Goal: Navigation & Orientation: Find specific page/section

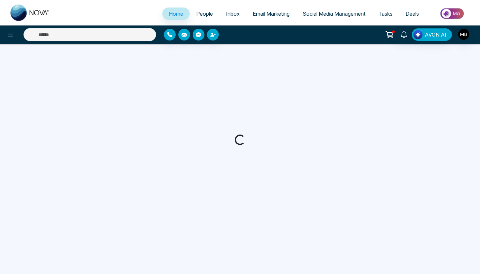
select select "*"
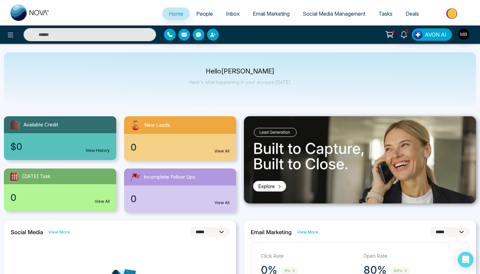
click at [259, 17] on link "Email Marketing" at bounding box center [271, 14] width 50 height 12
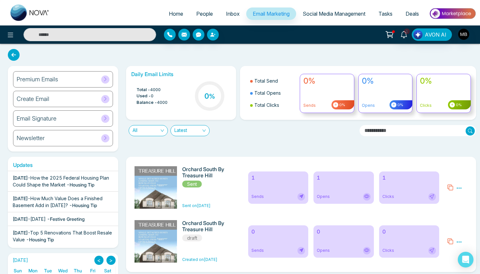
scroll to position [0, 0]
click at [46, 79] on h6 "Premium Emails" at bounding box center [38, 79] width 42 height 7
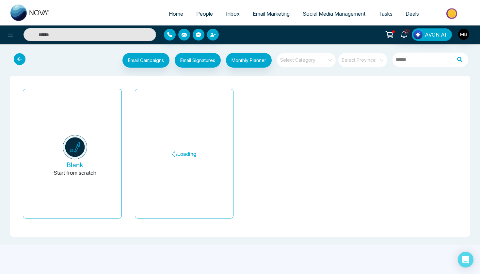
click at [18, 61] on icon at bounding box center [20, 59] width 12 height 12
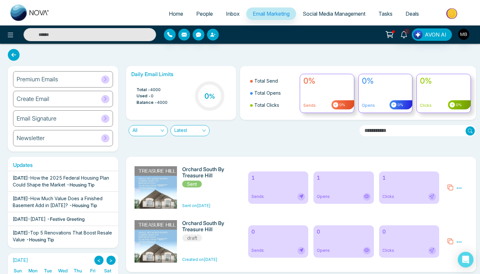
click at [327, 10] on span "Social Media Management" at bounding box center [334, 13] width 63 height 7
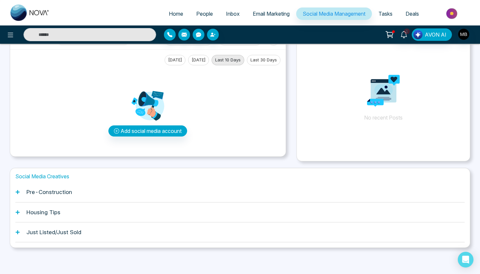
scroll to position [26, 0]
click at [47, 196] on div "Pre-Construction" at bounding box center [240, 193] width 450 height 20
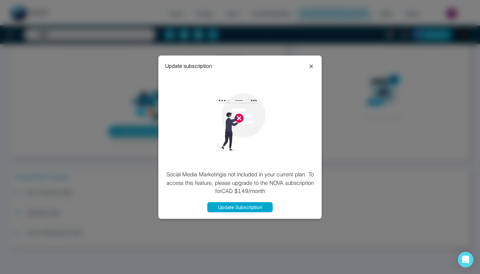
click at [311, 65] on icon at bounding box center [312, 66] width 8 height 8
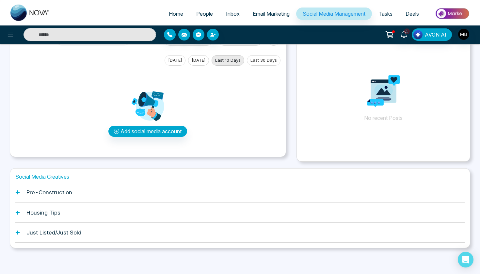
click at [15, 194] on icon at bounding box center [17, 192] width 5 height 5
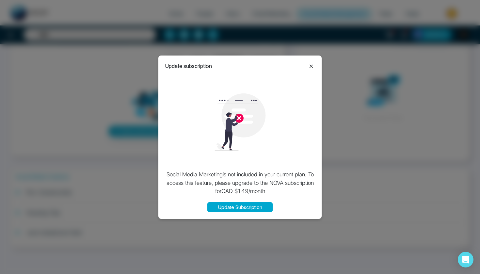
click at [312, 68] on icon at bounding box center [312, 66] width 8 height 8
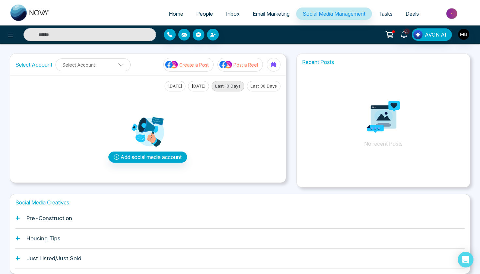
scroll to position [0, 0]
click at [259, 12] on span "Email Marketing" at bounding box center [271, 13] width 37 height 7
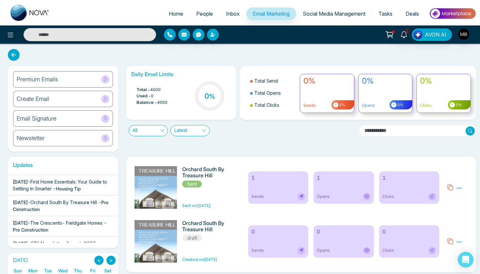
scroll to position [280, 0]
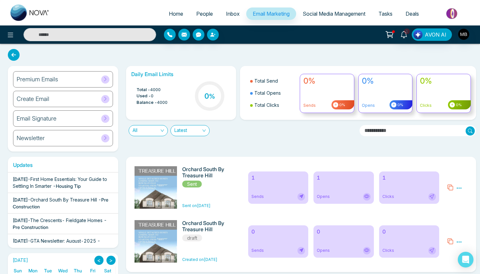
click at [73, 80] on div "Premium Emails" at bounding box center [63, 79] width 100 height 16
